Goal: Task Accomplishment & Management: Use online tool/utility

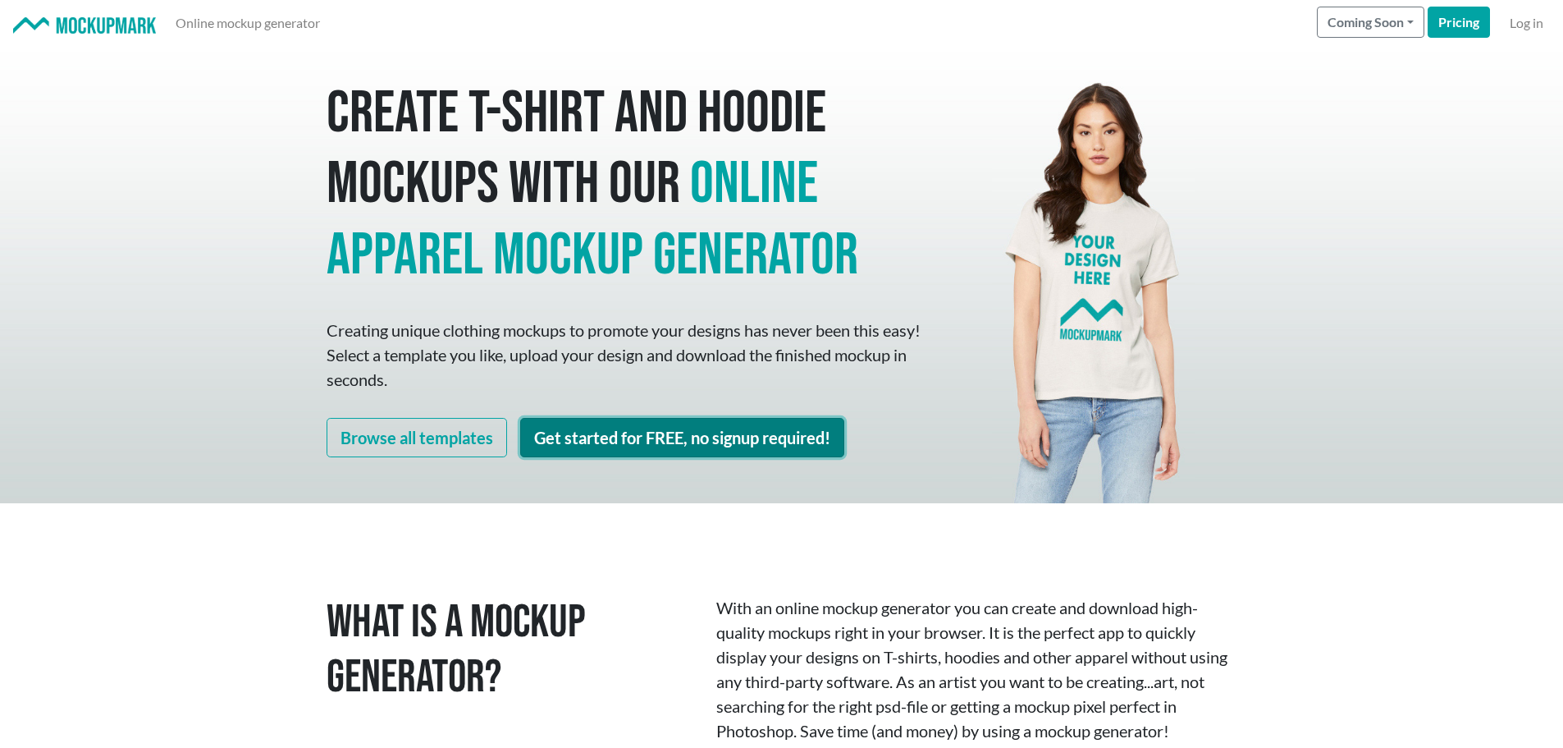
click at [634, 432] on link "Get started for FREE, no signup required!" at bounding box center [682, 437] width 324 height 39
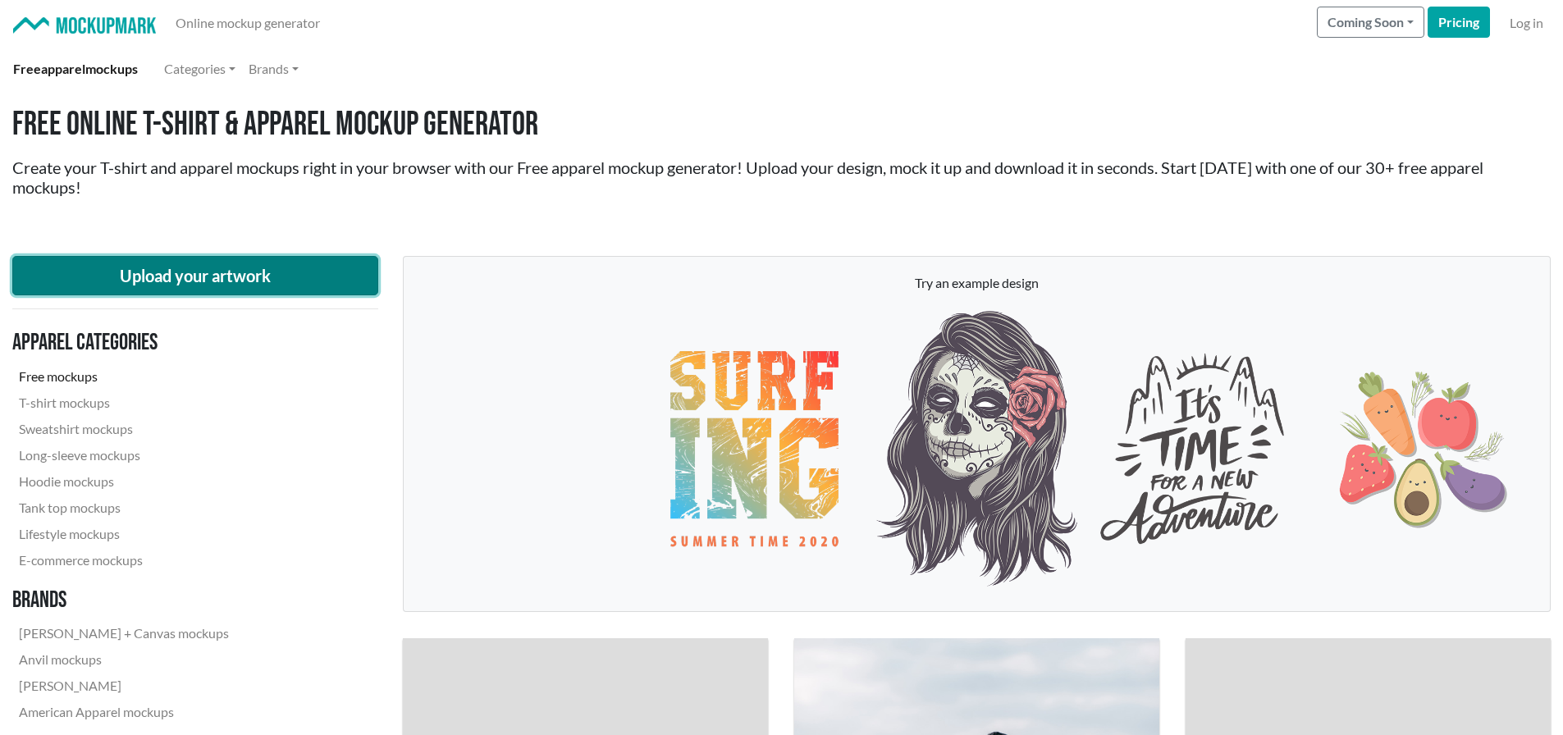
click at [240, 278] on button "Upload your artwork" at bounding box center [195, 275] width 366 height 39
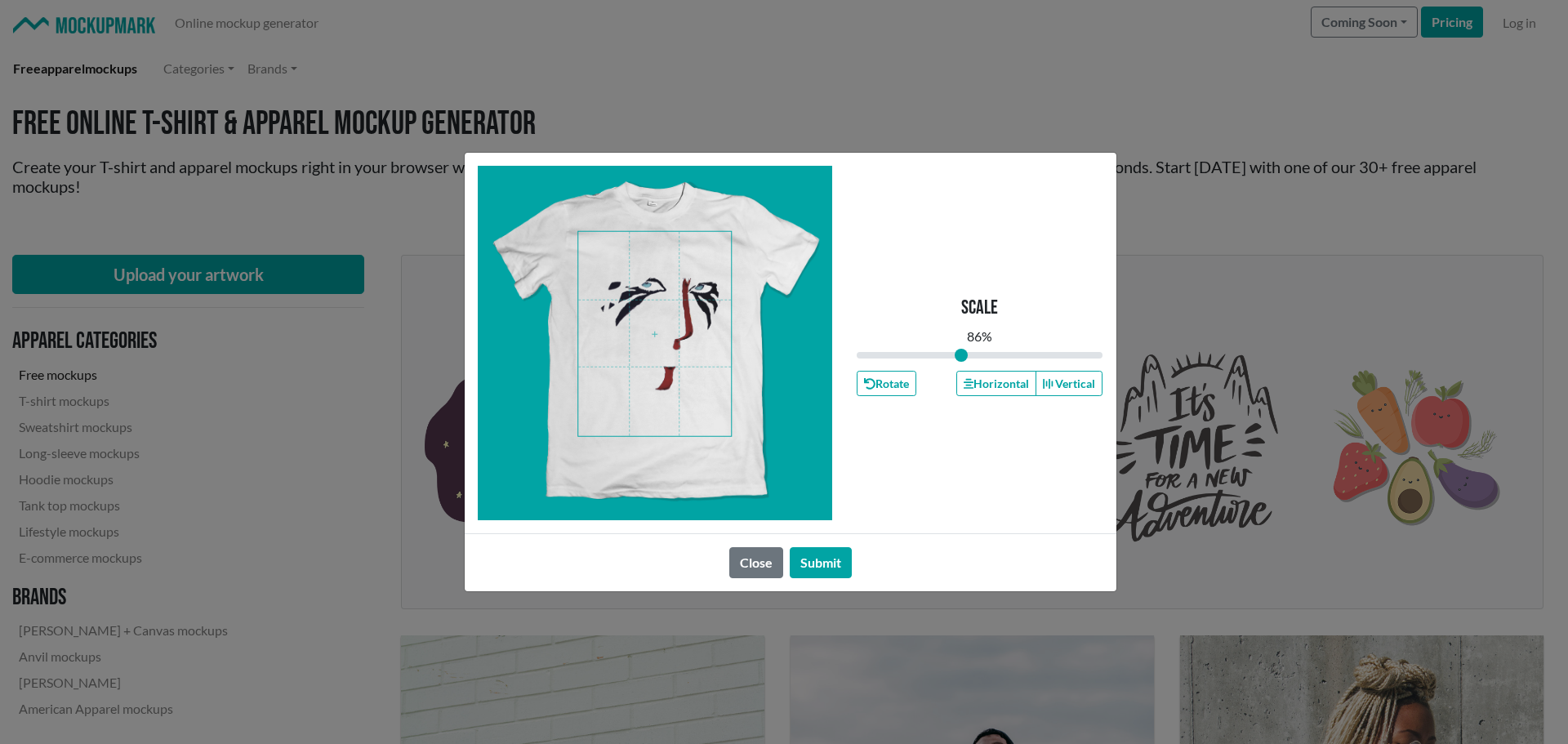
drag, startPoint x: 976, startPoint y: 354, endPoint x: 962, endPoint y: 355, distance: 14.0
type input "0.85"
click at [962, 355] on input "range" at bounding box center [980, 355] width 247 height 18
click at [677, 298] on span at bounding box center [654, 333] width 152 height 204
click at [974, 379] on button "Horizontal" at bounding box center [996, 383] width 80 height 25
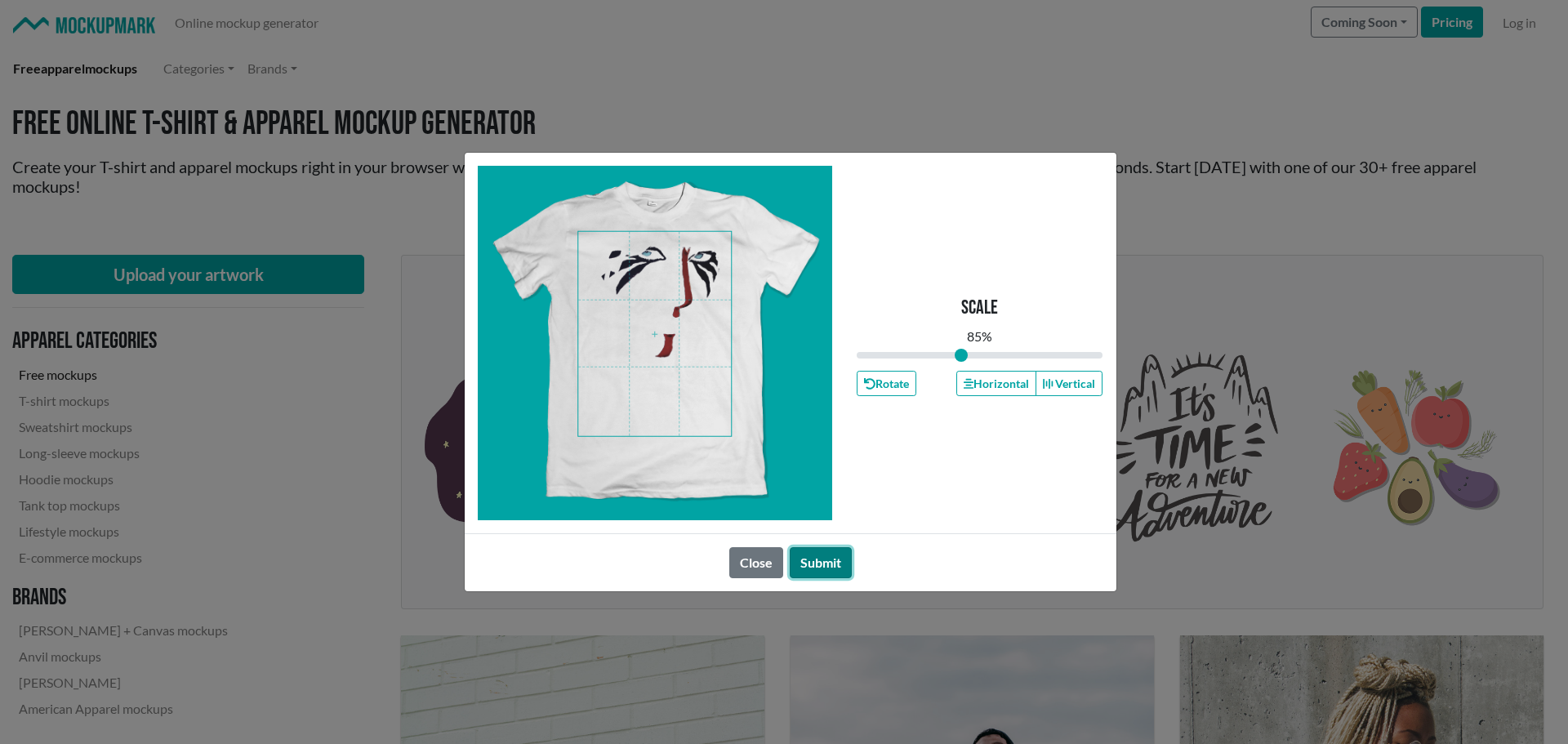
click at [810, 560] on button "Submit" at bounding box center [821, 562] width 62 height 31
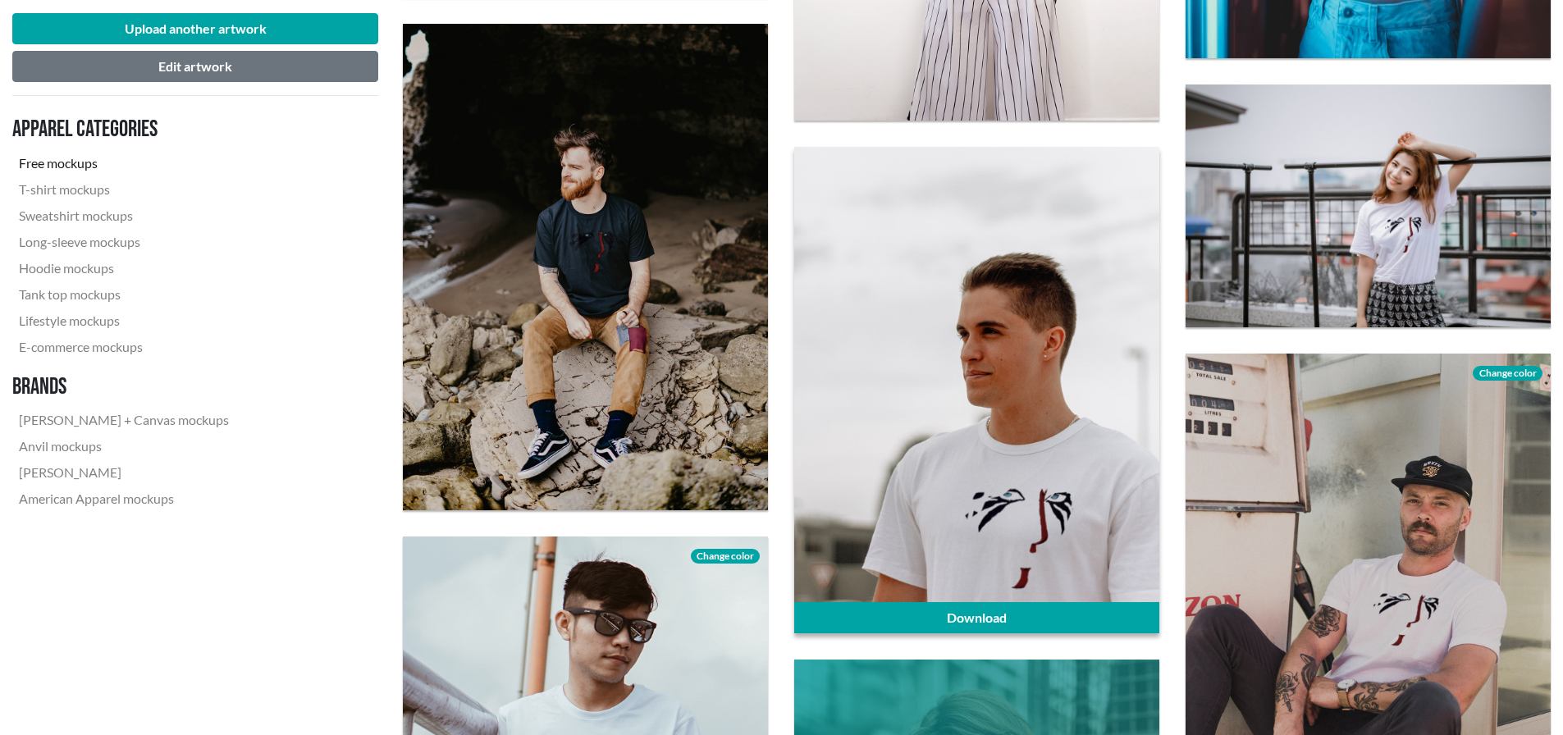
scroll to position [1723, 0]
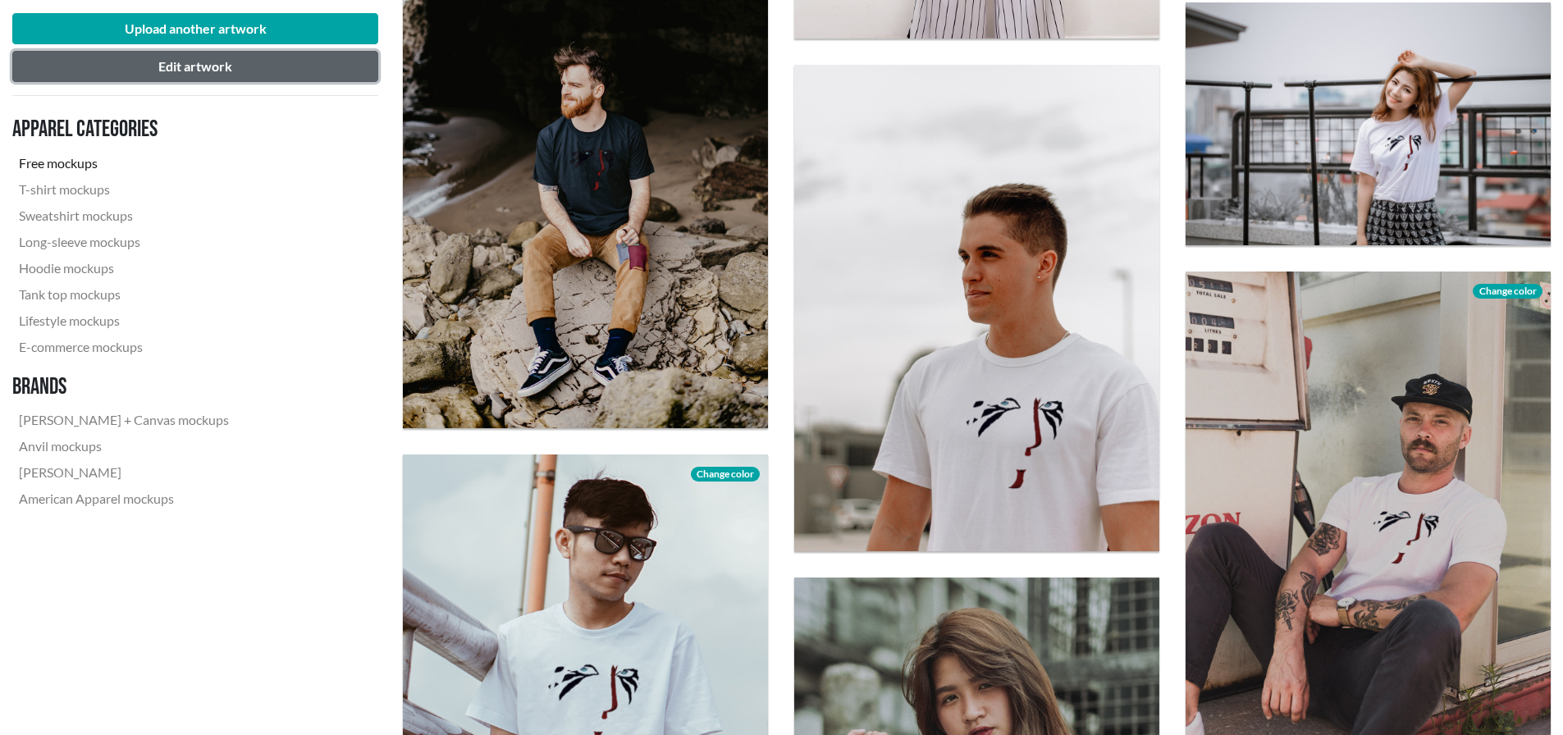
click at [187, 68] on button "Edit artwork" at bounding box center [195, 66] width 366 height 31
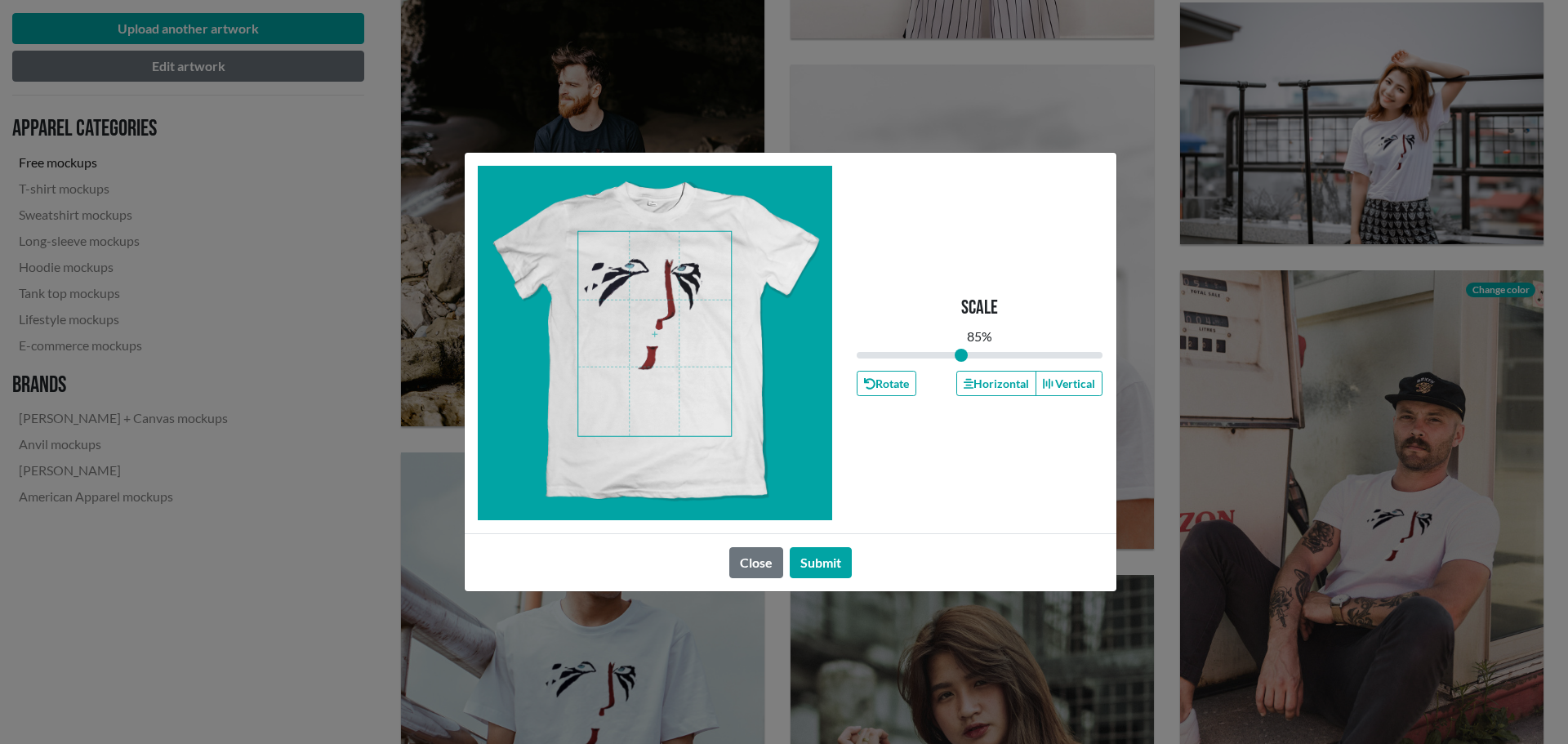
click at [674, 308] on span at bounding box center [654, 333] width 152 height 204
click at [825, 566] on button "Submit" at bounding box center [821, 562] width 62 height 31
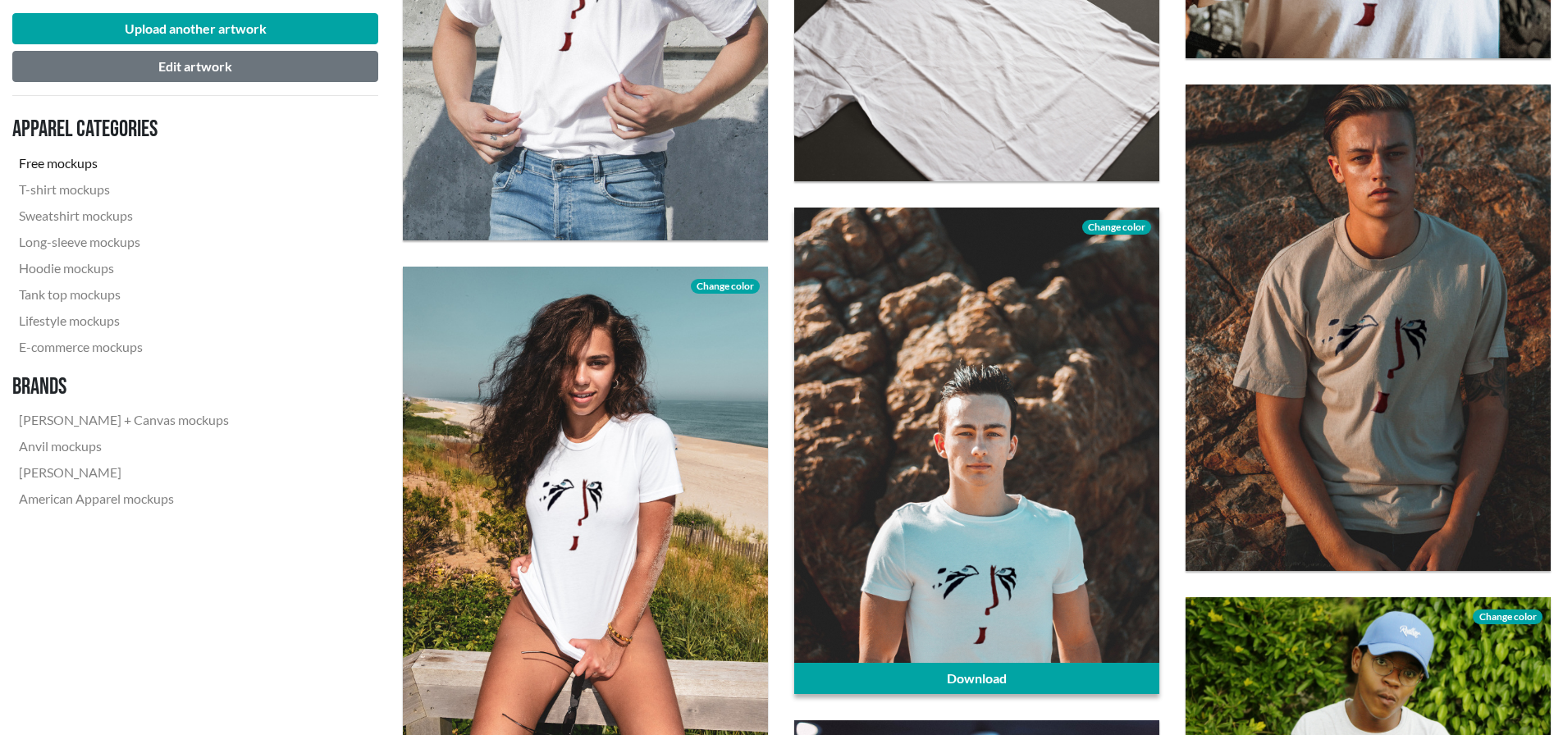
scroll to position [3037, 0]
